Goal: Understand process/instructions: Learn how to perform a task or action

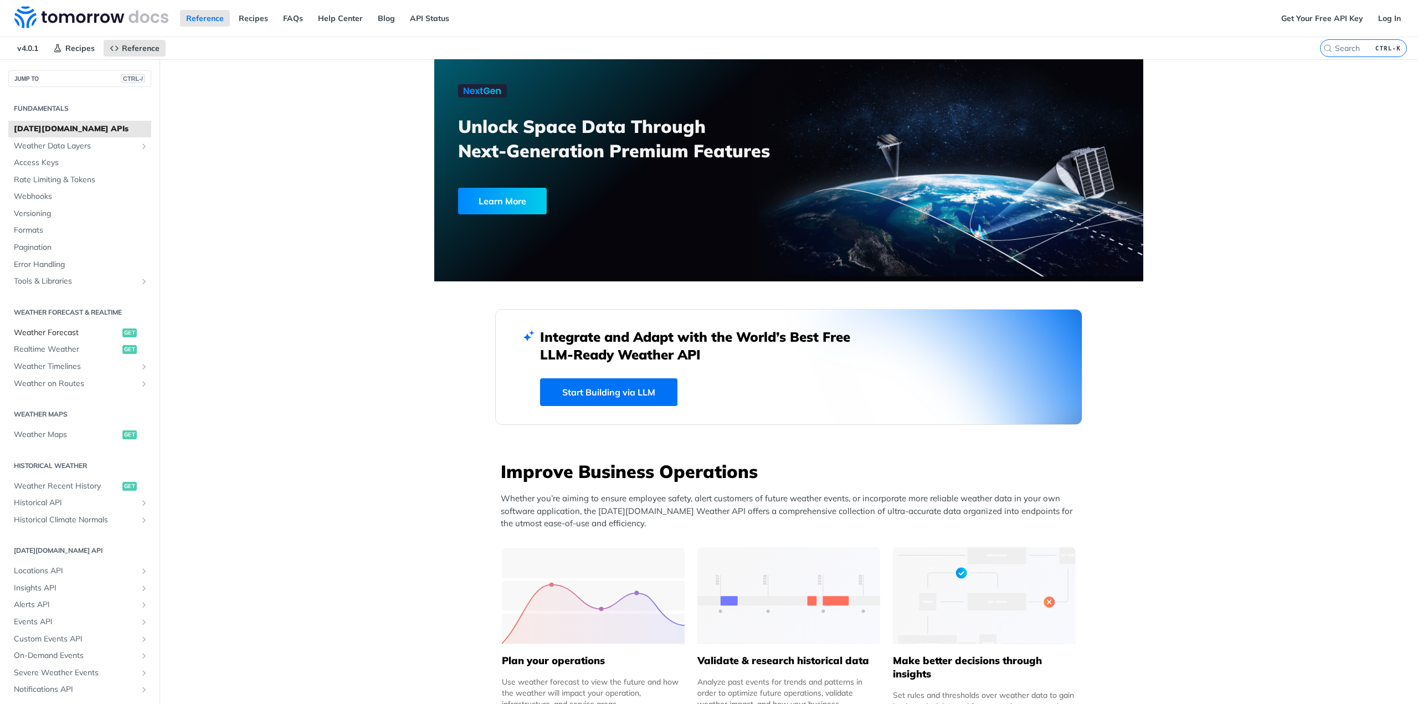
click at [76, 333] on span "Weather Forecast" at bounding box center [67, 332] width 106 height 11
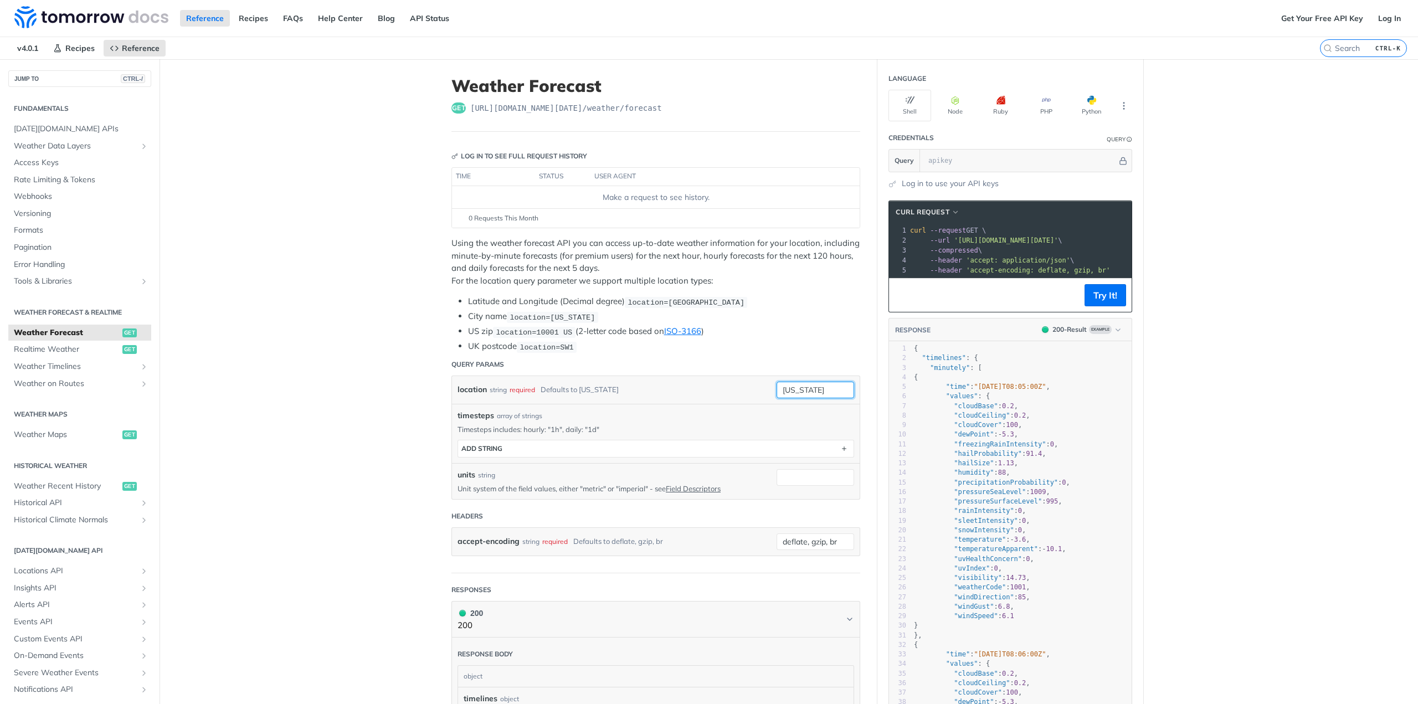
click at [798, 387] on input "[US_STATE]" at bounding box center [815, 390] width 78 height 17
click at [819, 386] on input "[US_STATE]" at bounding box center [815, 390] width 78 height 17
click at [649, 410] on div "timesteps array of strings" at bounding box center [655, 416] width 397 height 12
click at [964, 101] on button "Node" at bounding box center [955, 106] width 43 height 32
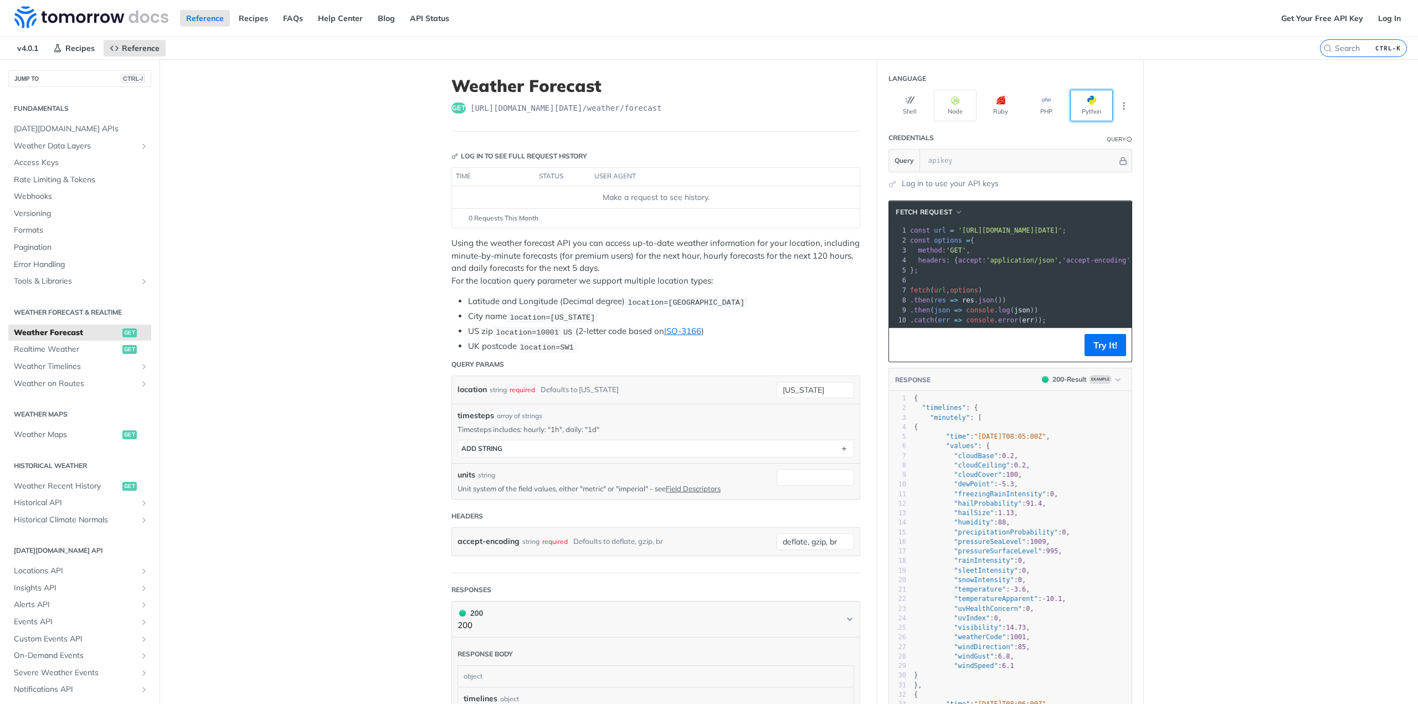
click at [1083, 106] on button "Python" at bounding box center [1091, 106] width 43 height 32
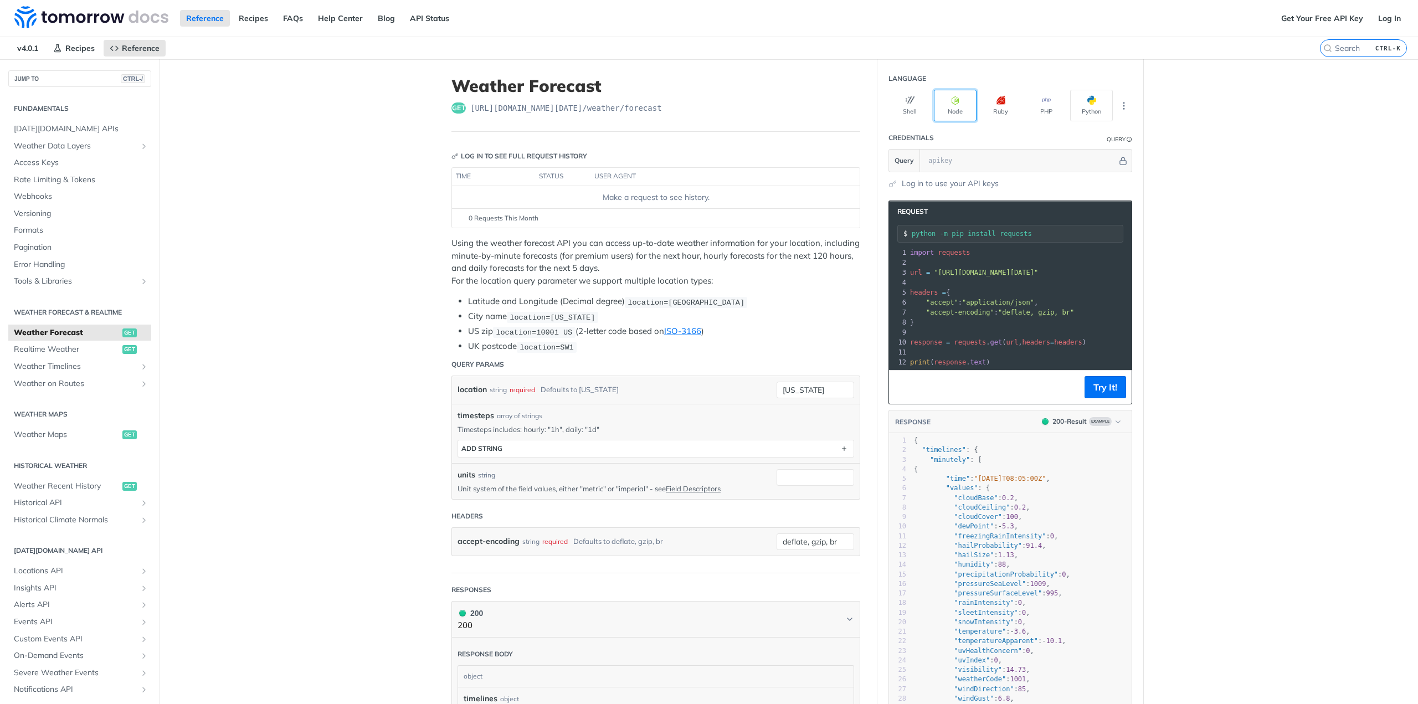
click at [955, 117] on button "Node" at bounding box center [955, 106] width 43 height 32
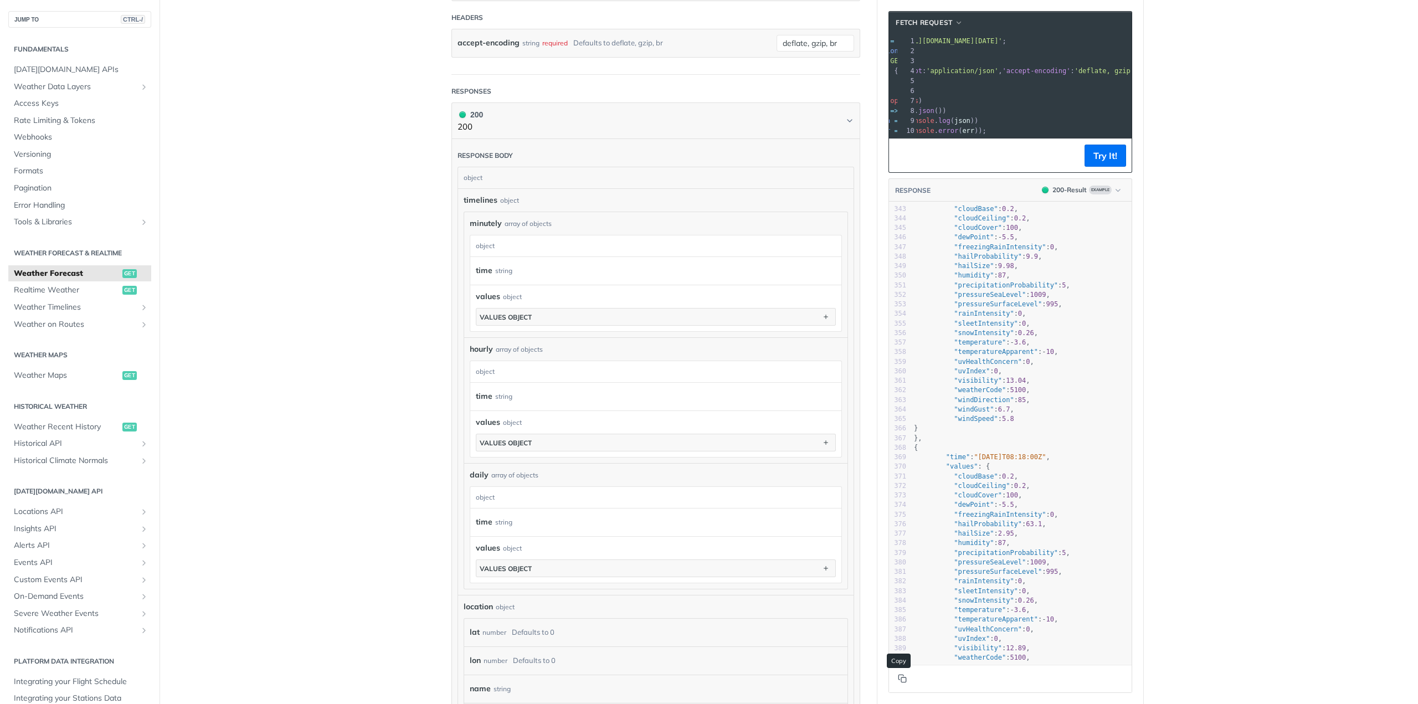
click at [898, 676] on icon "Copy to clipboard" at bounding box center [902, 678] width 9 height 9
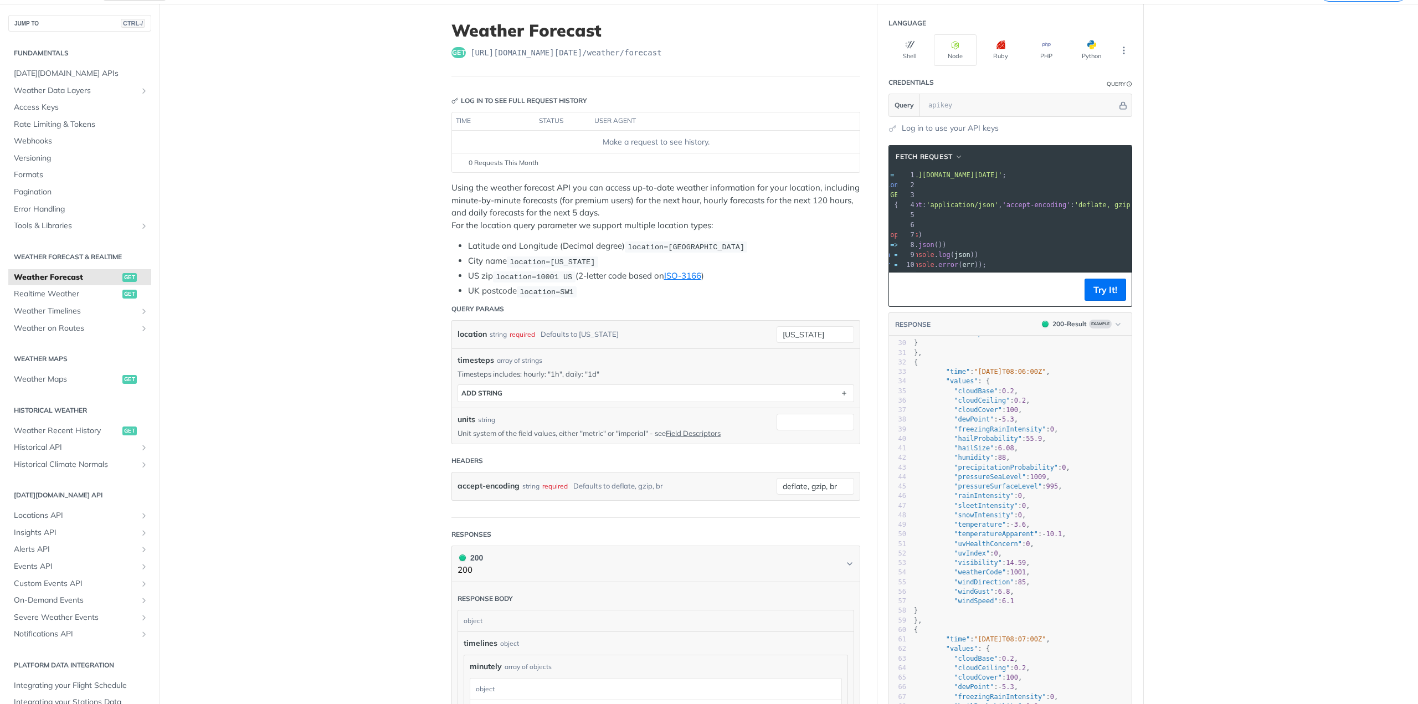
scroll to position [0, 0]
click at [93, 294] on span "Realtime Weather" at bounding box center [67, 294] width 106 height 11
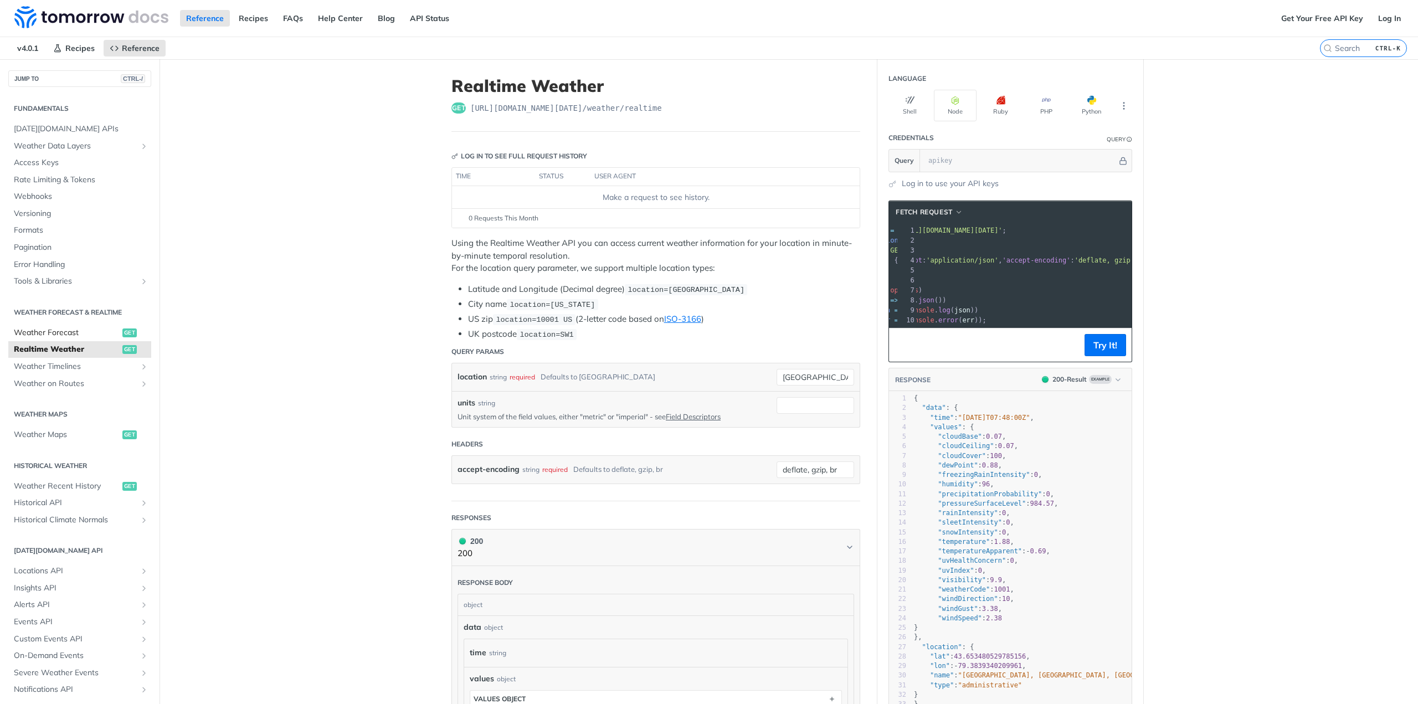
click at [56, 330] on span "Weather Forecast" at bounding box center [67, 332] width 106 height 11
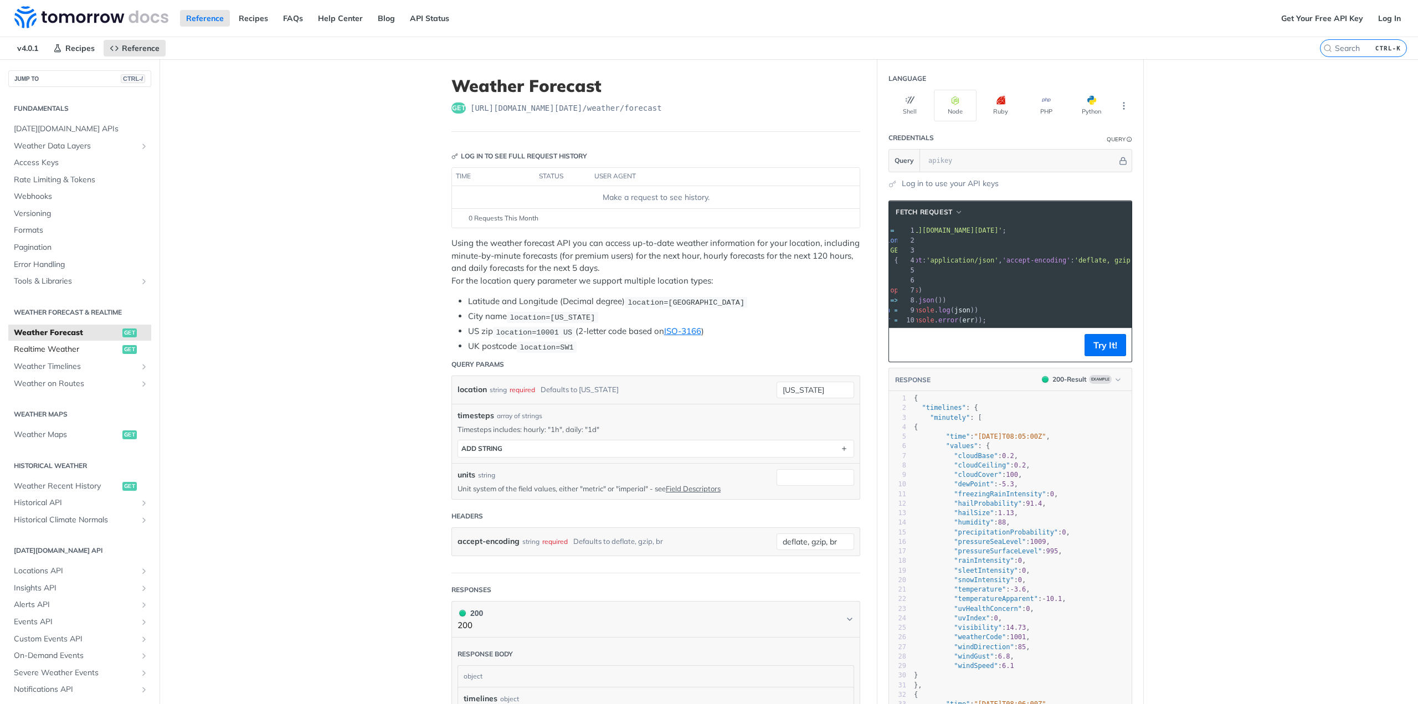
click at [61, 347] on span "Realtime Weather" at bounding box center [67, 349] width 106 height 11
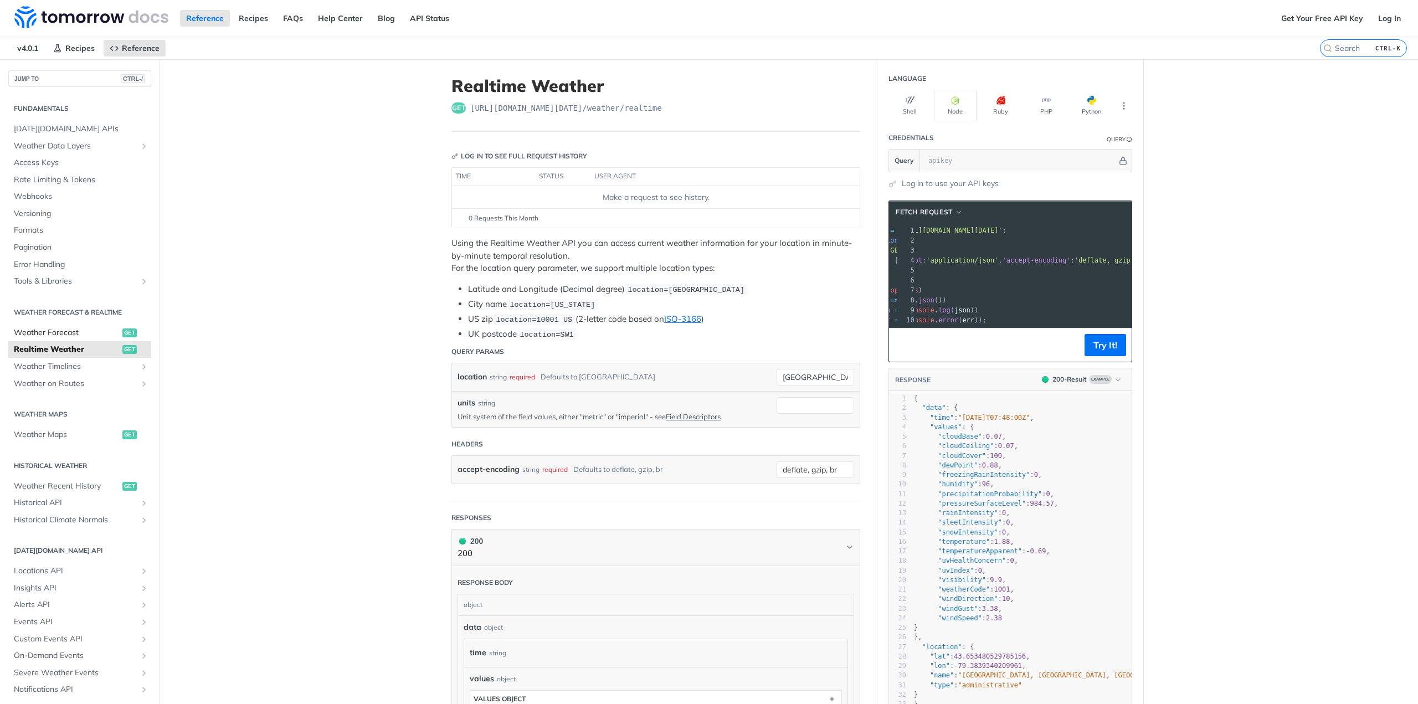
click at [60, 332] on span "Weather Forecast" at bounding box center [67, 332] width 106 height 11
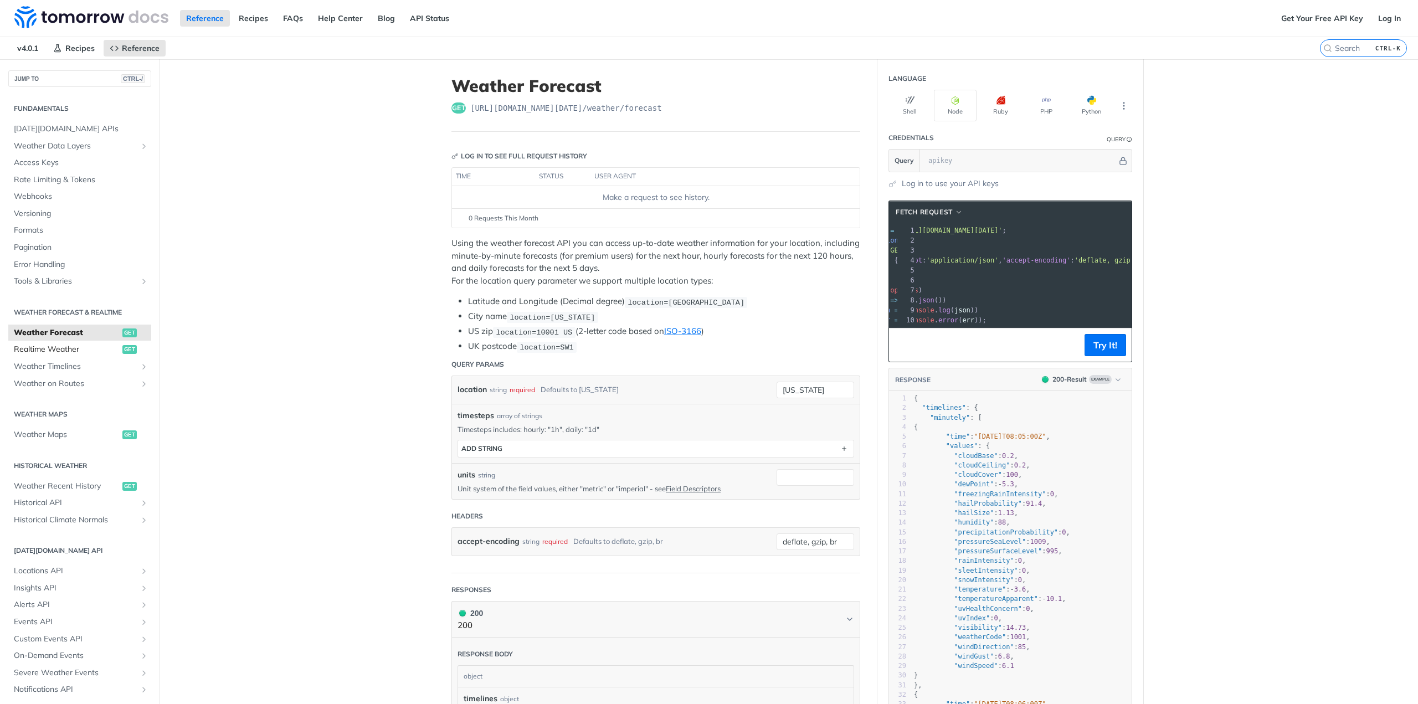
click at [66, 351] on span "Realtime Weather" at bounding box center [67, 349] width 106 height 11
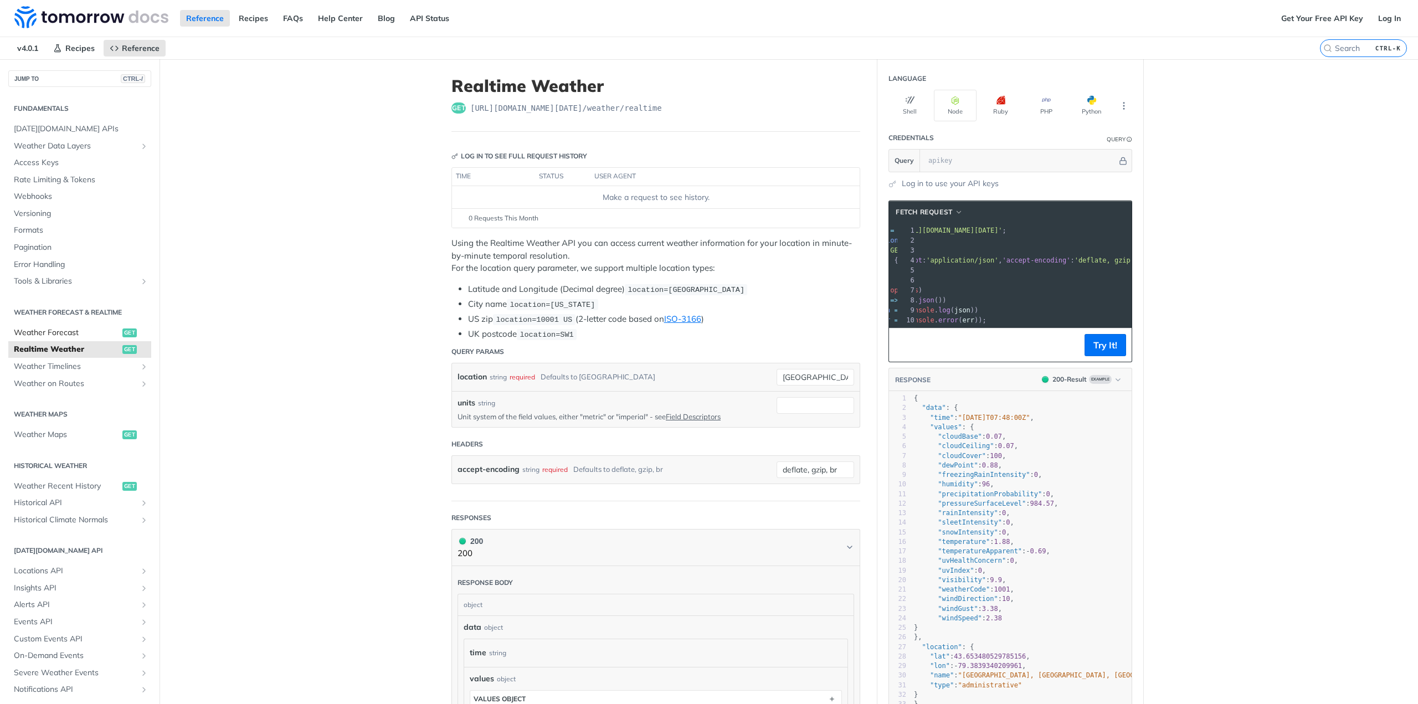
click at [66, 335] on span "Weather Forecast" at bounding box center [67, 332] width 106 height 11
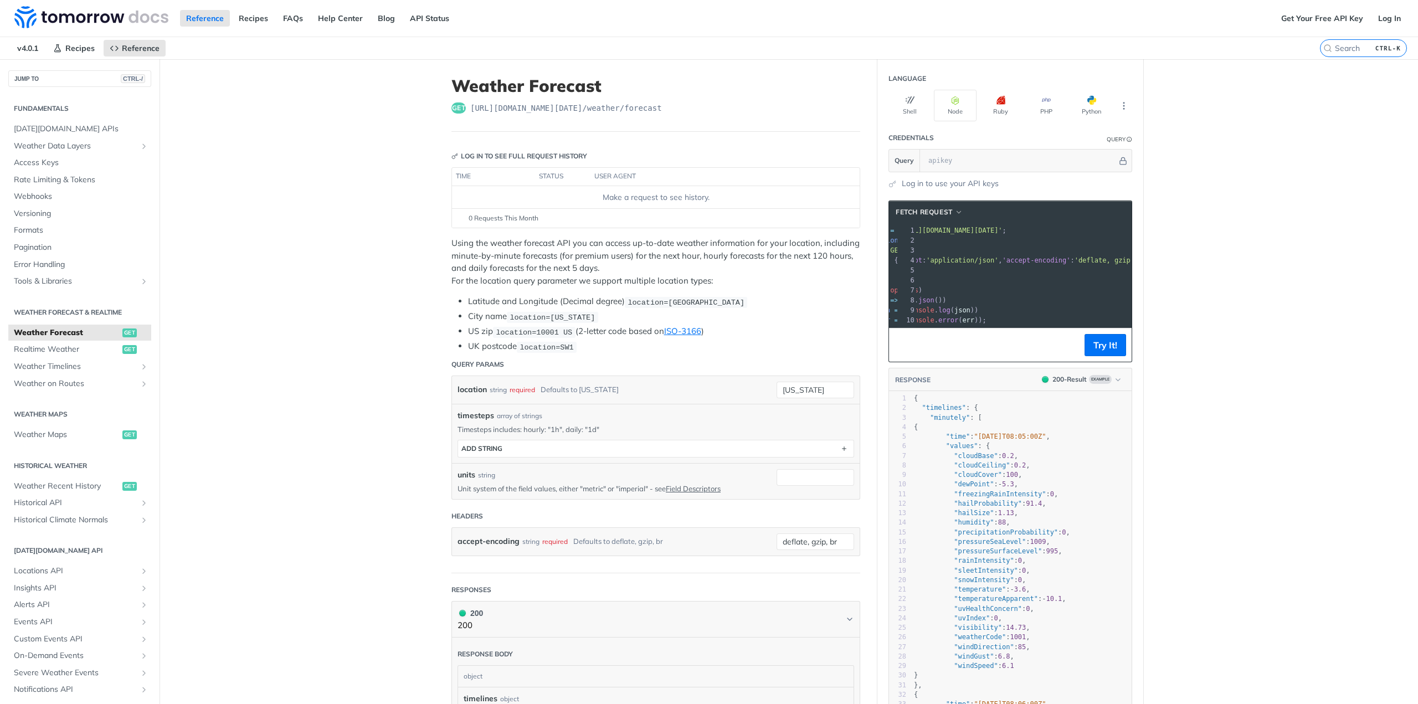
click at [562, 280] on p "Using the weather forecast API you can access up-to-date weather information fo…" at bounding box center [655, 262] width 409 height 50
click at [1124, 102] on icon "More ellipsis" at bounding box center [1124, 106] width 10 height 10
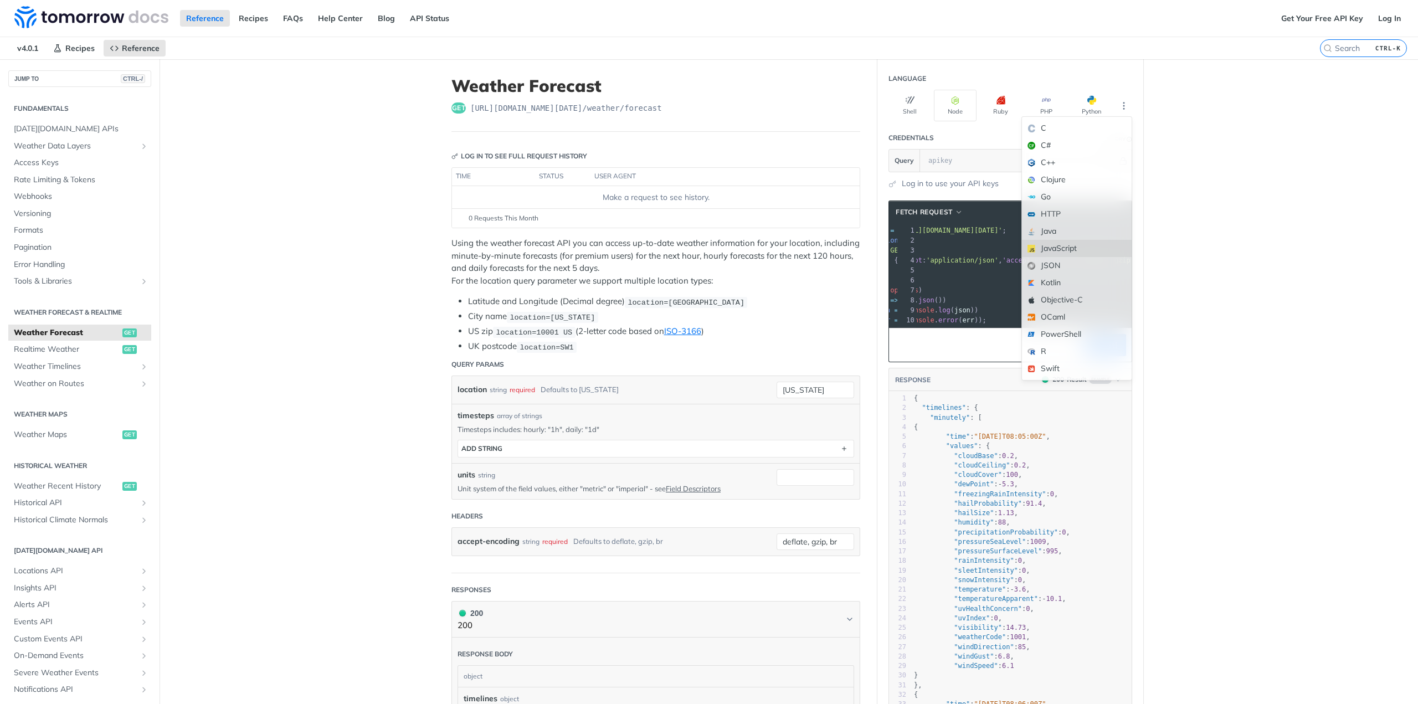
click at [1083, 245] on div "JavaScript" at bounding box center [1077, 248] width 110 height 17
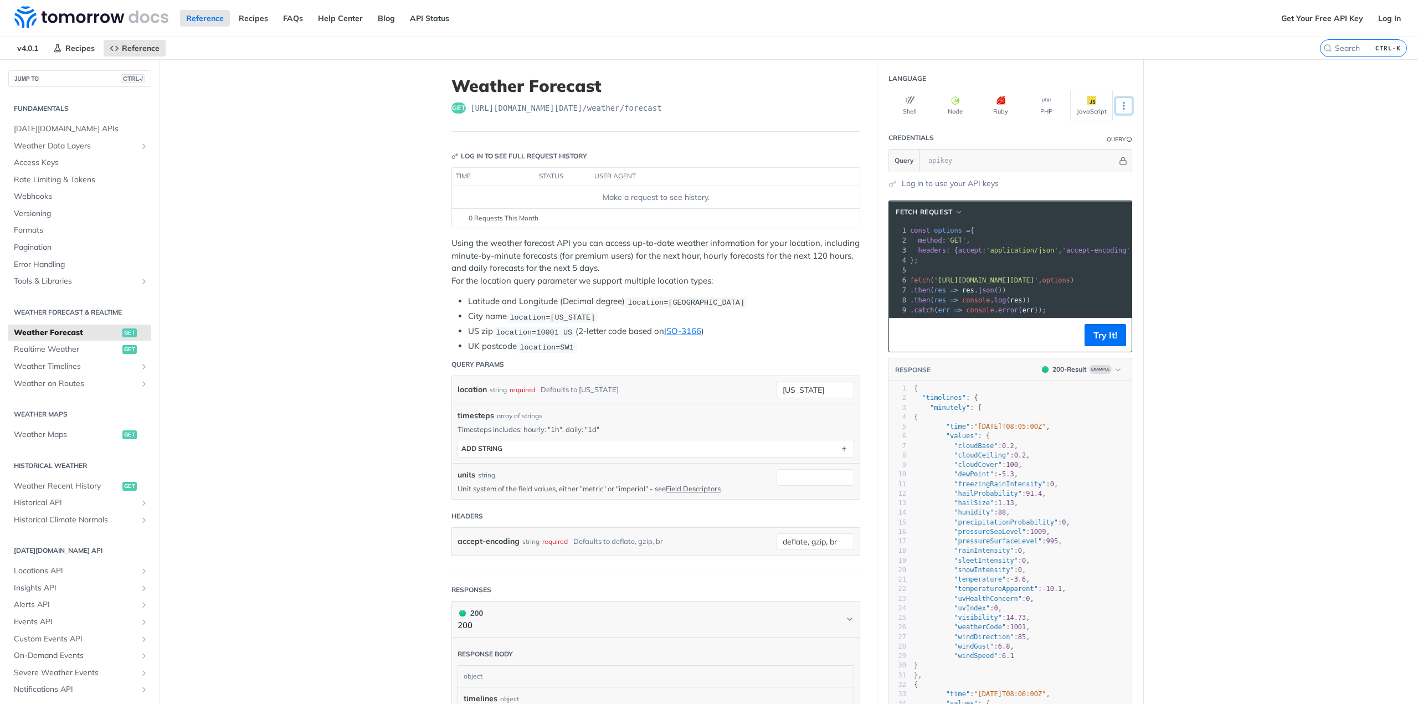
click at [1123, 106] on icon "More ellipsis" at bounding box center [1124, 106] width 10 height 10
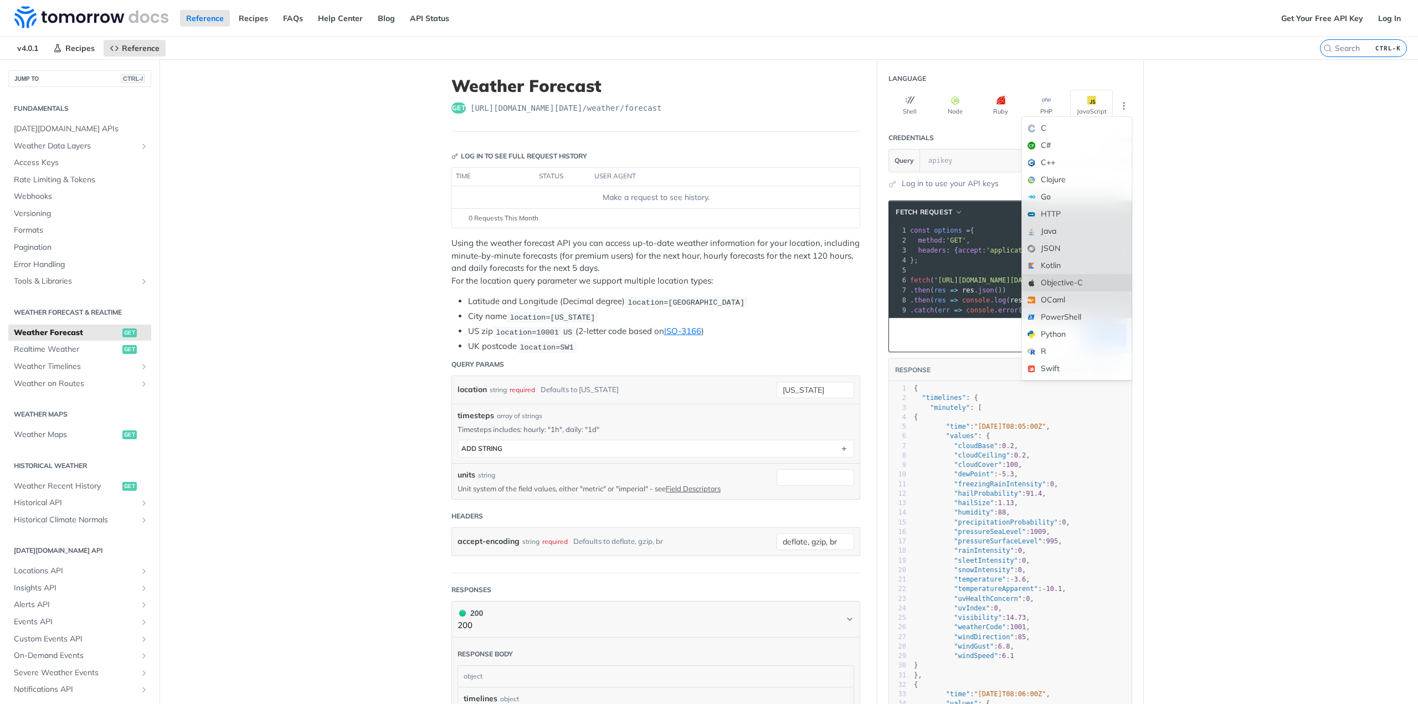
scroll to position [55, 0]
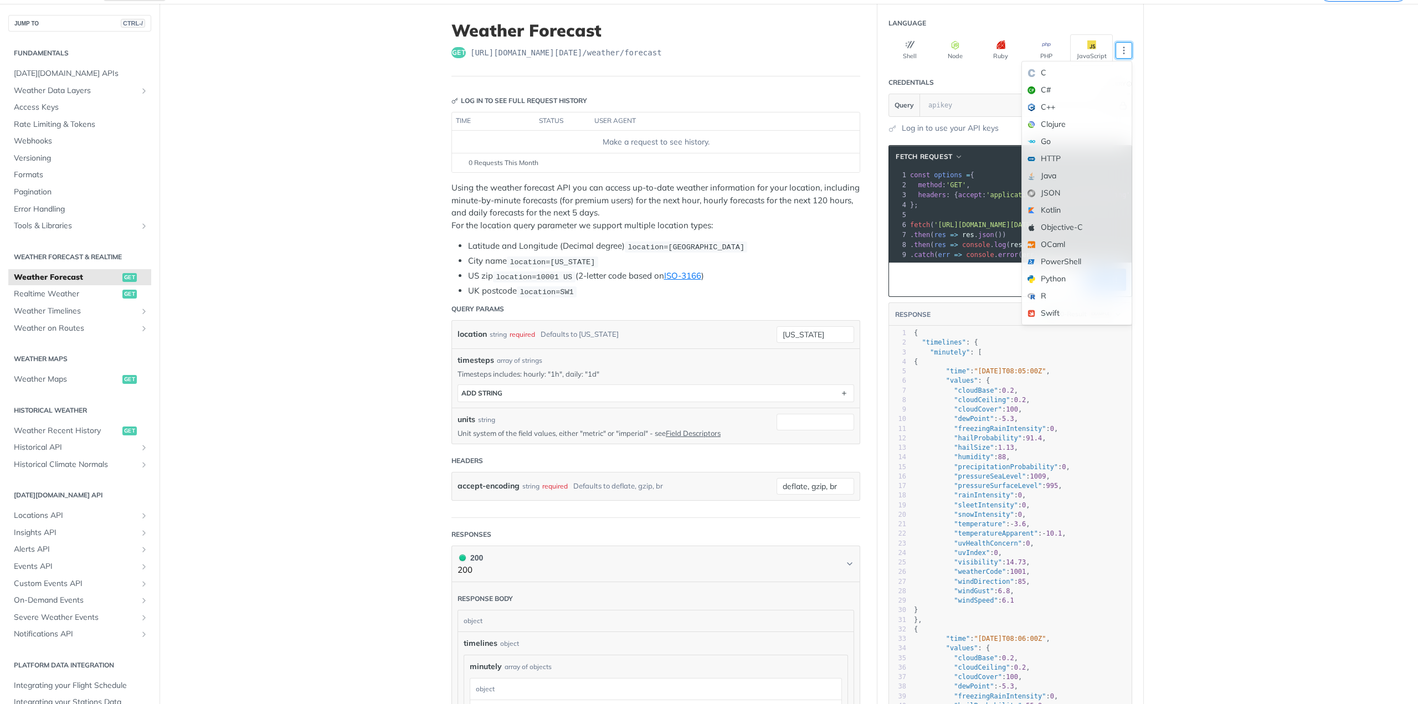
click at [1180, 232] on main "JUMP TO CTRL-/ Fundamentals [DATE][DOMAIN_NAME] APIs Weather Data Layers Core P…" at bounding box center [709, 692] width 1418 height 1377
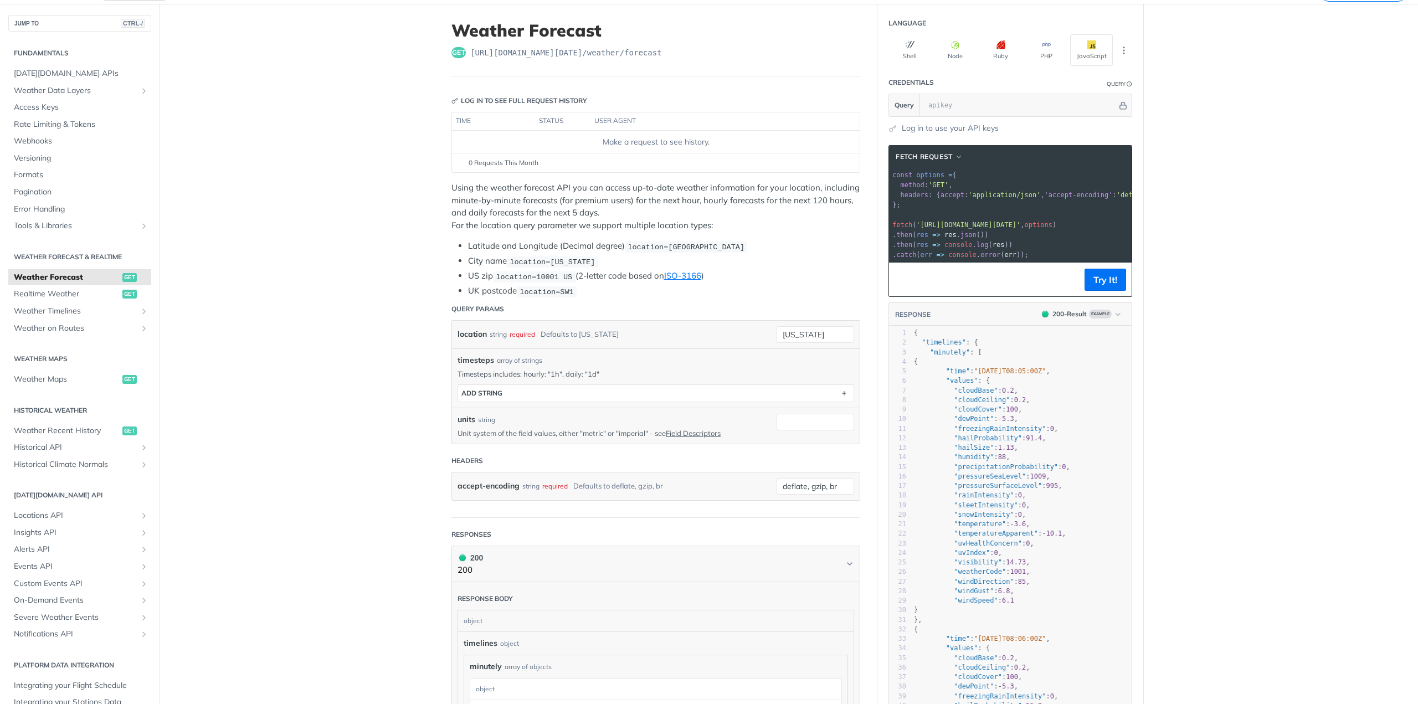
scroll to position [0, 0]
click at [1108, 285] on button "Try It!" at bounding box center [1105, 280] width 42 height 22
click at [1210, 153] on main "JUMP TO CTRL-/ Fundamentals [DATE][DOMAIN_NAME] APIs Weather Data Layers Core P…" at bounding box center [709, 692] width 1418 height 1377
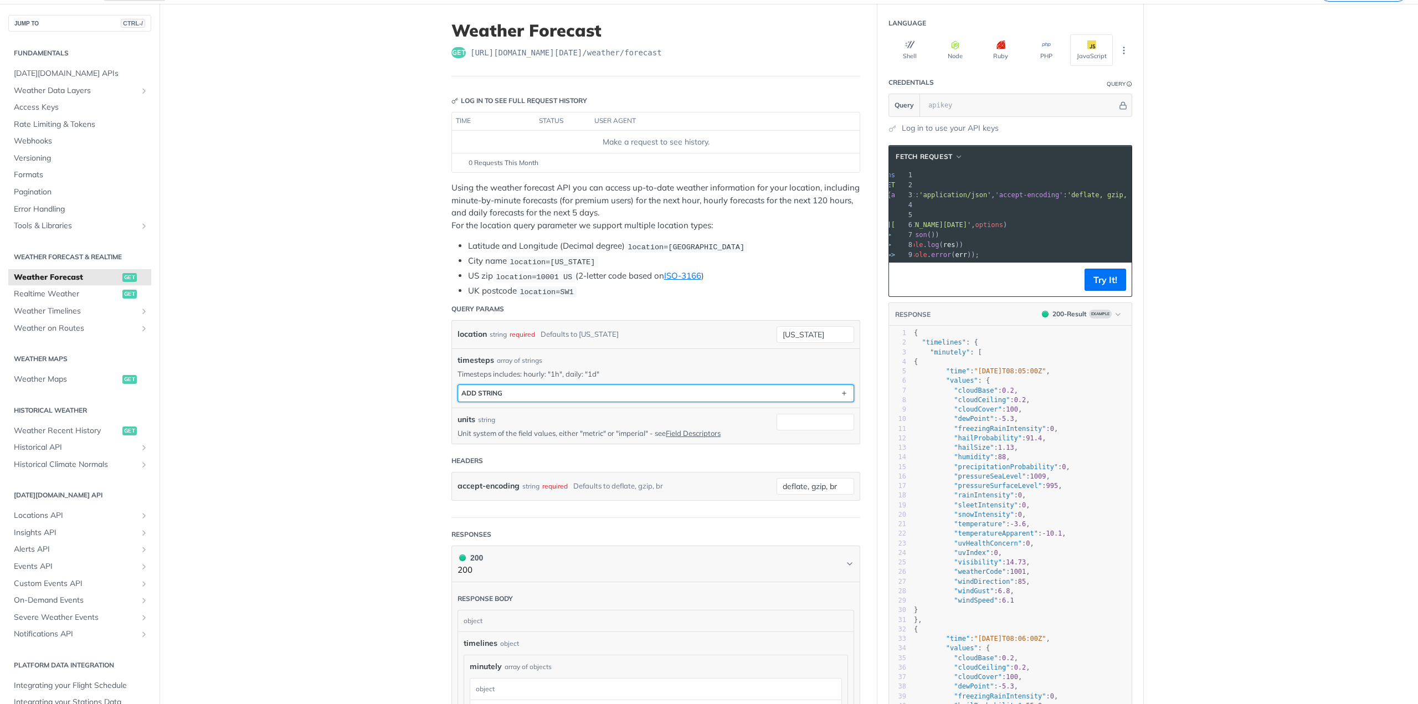
click at [816, 385] on button "ADD string" at bounding box center [655, 393] width 395 height 17
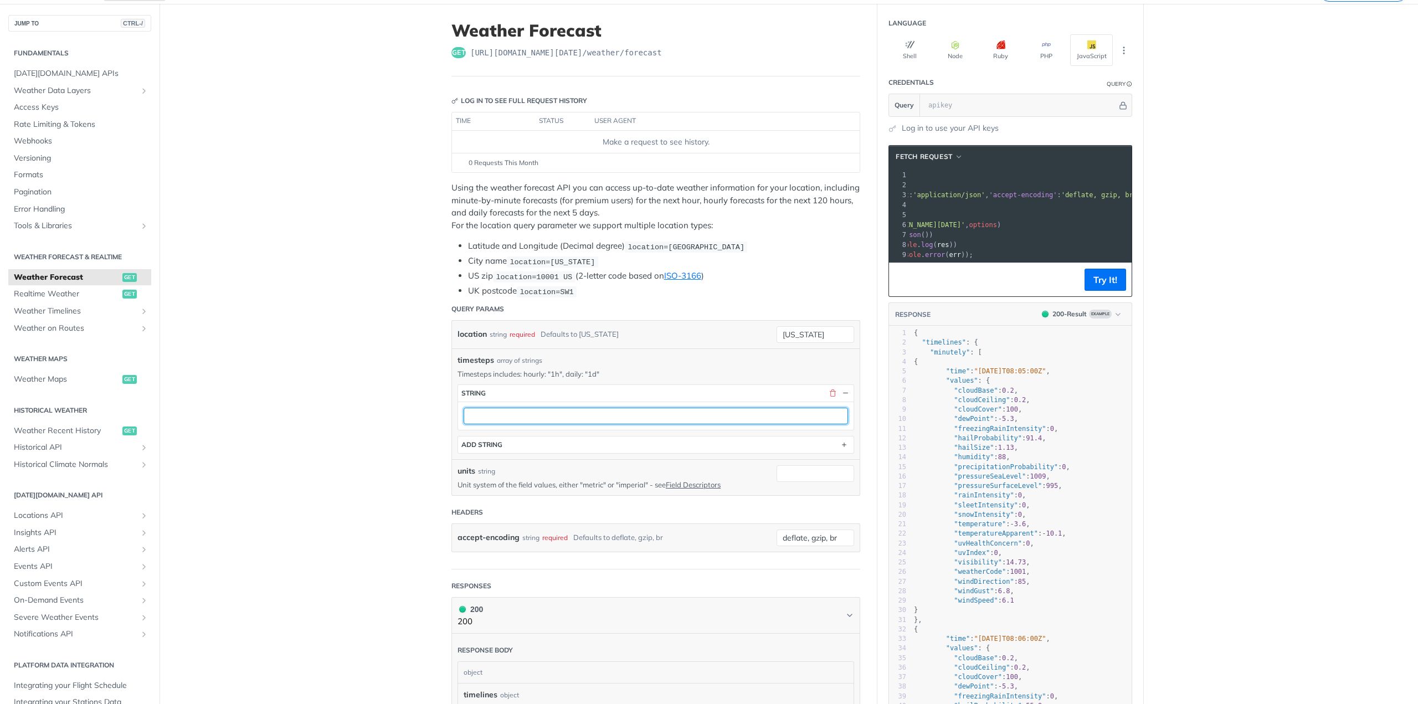
click at [623, 418] on input "text" at bounding box center [656, 416] width 384 height 17
type input "daily"
click at [641, 392] on button "string" at bounding box center [655, 393] width 395 height 17
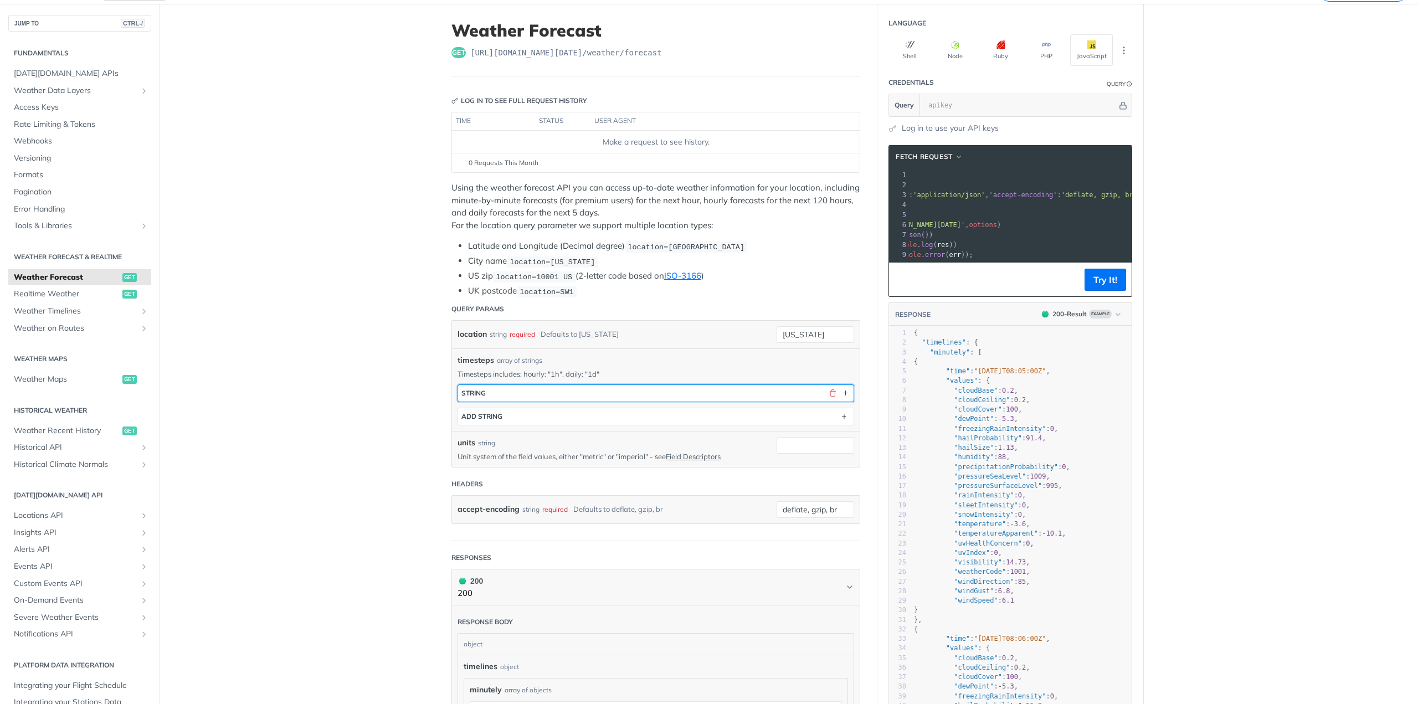
click at [641, 392] on button "string" at bounding box center [655, 393] width 395 height 17
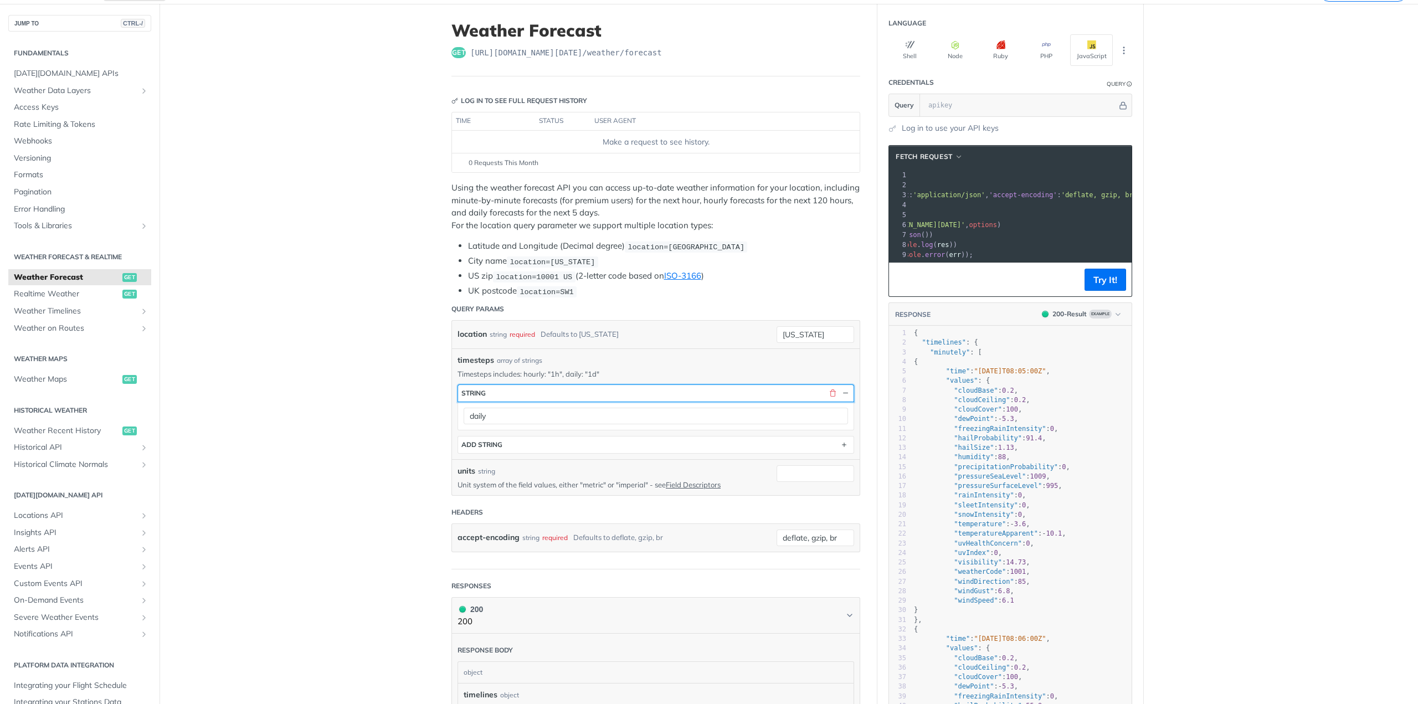
click at [641, 392] on button "string" at bounding box center [655, 393] width 395 height 17
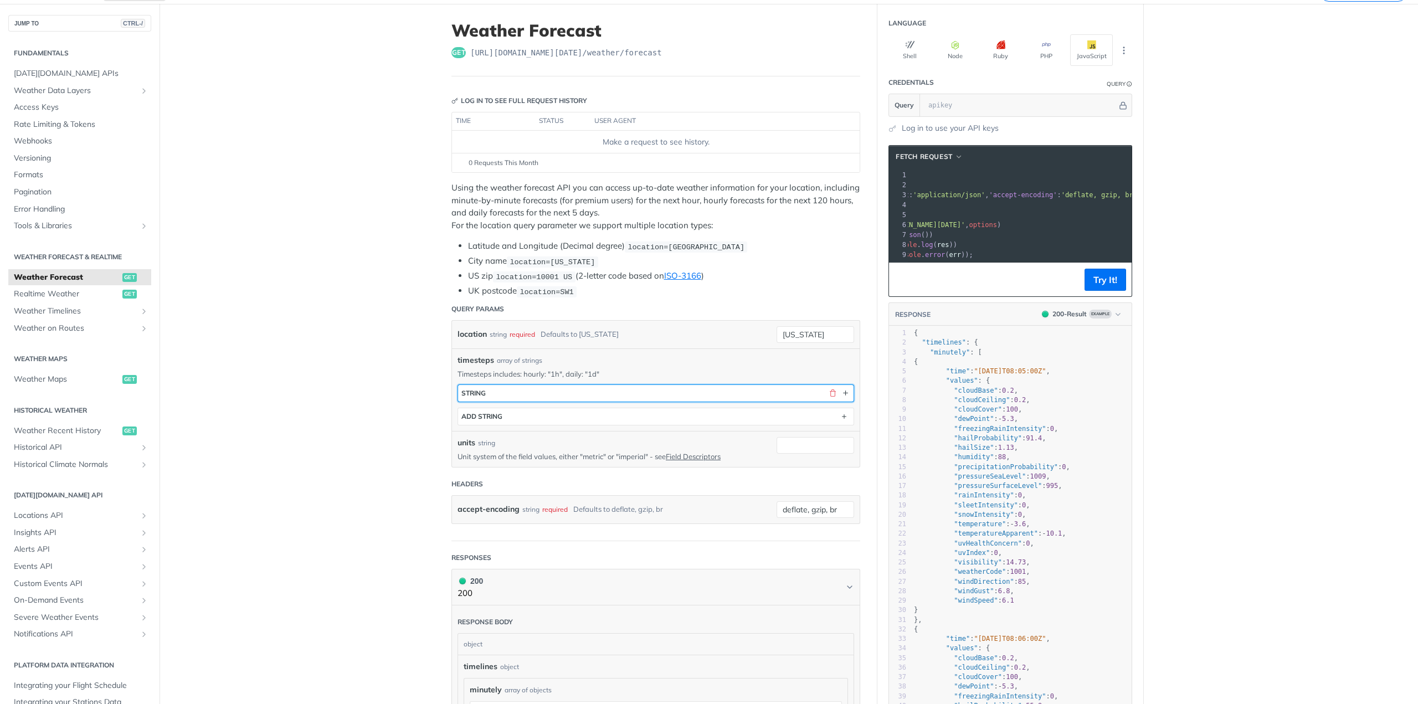
click at [641, 392] on button "string" at bounding box center [655, 393] width 395 height 17
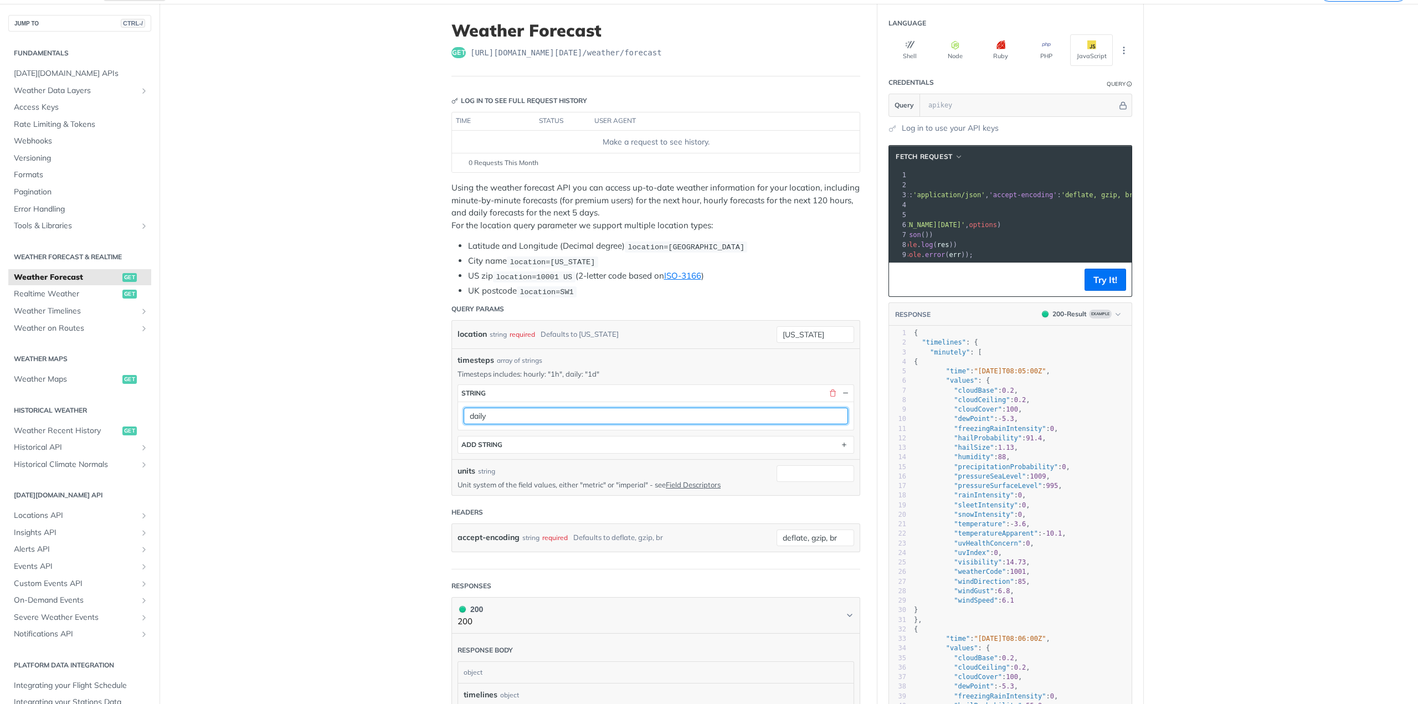
click at [648, 408] on input "daily" at bounding box center [656, 416] width 384 height 17
click at [608, 385] on button "string" at bounding box center [655, 393] width 395 height 17
